Goal: Information Seeking & Learning: Learn about a topic

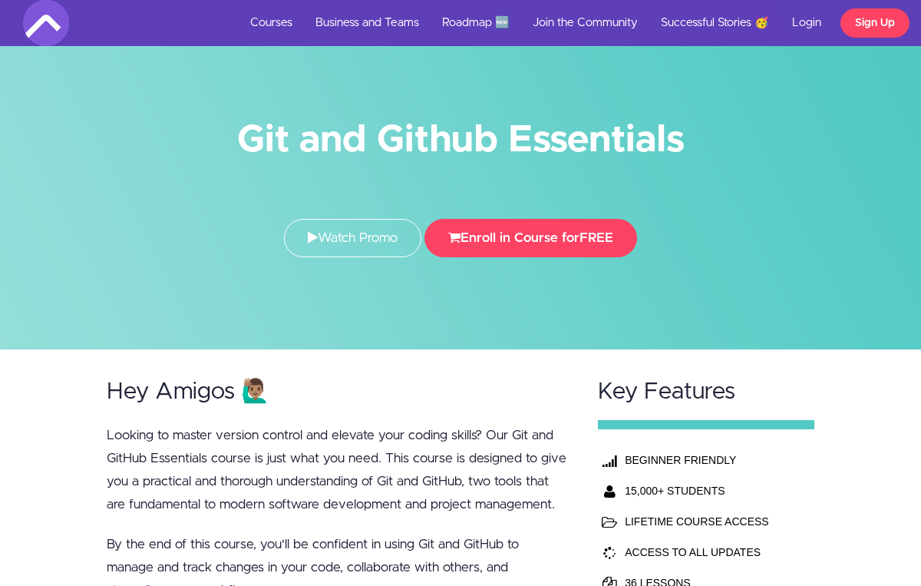
click at [649, 550] on td "ACCESS TO ALL UPDATES" at bounding box center [707, 551] width 172 height 31
click at [708, 553] on td "ACCESS TO ALL UPDATES" at bounding box center [707, 551] width 172 height 31
click at [734, 572] on td "36 LESSONS" at bounding box center [707, 582] width 172 height 31
click at [384, 504] on p "Looking to master version control and elevate your coding skills? Our Git and G…" at bounding box center [338, 470] width 462 height 92
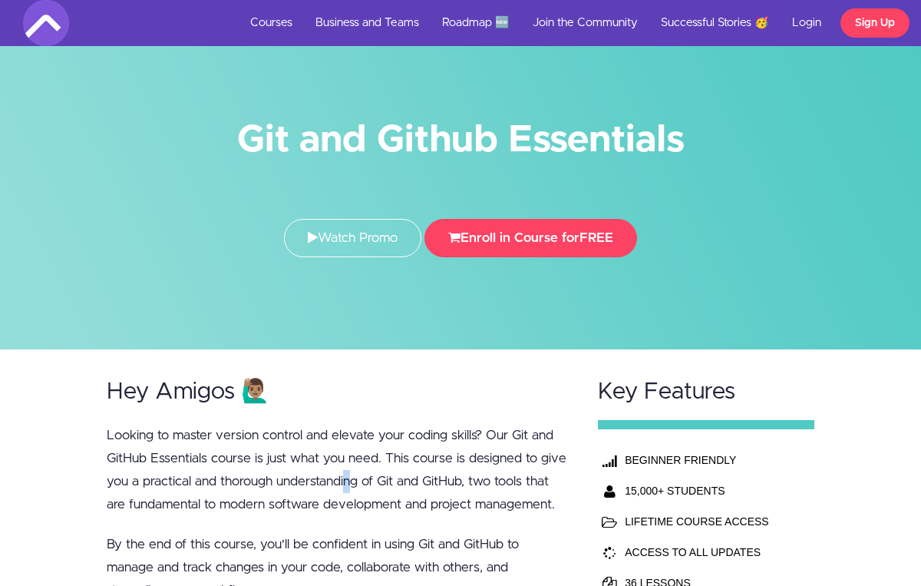
click at [348, 478] on p "Looking to master version control and elevate your coding skills? Our Git and G…" at bounding box center [338, 470] width 462 height 92
click at [345, 480] on p "Looking to master version control and elevate your coding skills? Our Git and G…" at bounding box center [338, 470] width 462 height 92
click at [342, 482] on p "Looking to master version control and elevate your coding skills? Our Git and G…" at bounding box center [338, 470] width 462 height 92
click at [502, 475] on p "Looking to master version control and elevate your coding skills? Our Git and G…" at bounding box center [338, 470] width 462 height 92
click at [501, 482] on p "Looking to master version control and elevate your coding skills? Our Git and G…" at bounding box center [338, 470] width 462 height 92
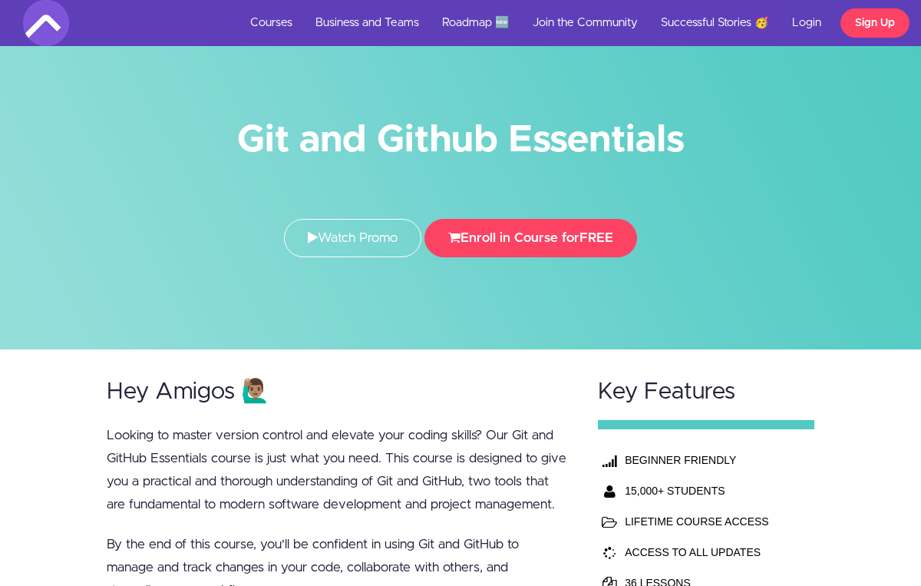
click at [383, 426] on p "Looking to master version control and elevate your coding skills? Our Git and G…" at bounding box center [338, 470] width 462 height 92
click at [313, 438] on p "Looking to master version control and elevate your coding skills? Our Git and G…" at bounding box center [338, 470] width 462 height 92
click at [375, 513] on p "Looking to master version control and elevate your coding skills? Our Git and G…" at bounding box center [338, 470] width 462 height 92
